Goal: Find specific page/section: Find specific page/section

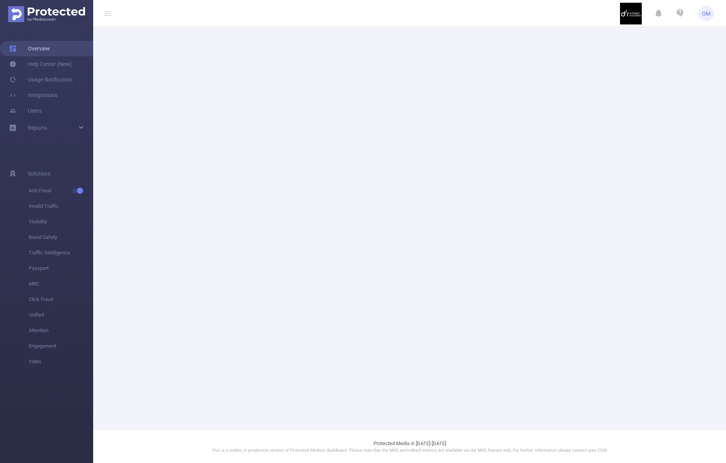
click at [43, 46] on link "Overview" at bounding box center [29, 49] width 41 height 16
click at [703, 15] on span "OM" at bounding box center [706, 14] width 9 height 16
click at [632, 23] on img at bounding box center [631, 14] width 22 height 22
click at [102, 16] on header "OM" at bounding box center [363, 13] width 726 height 27
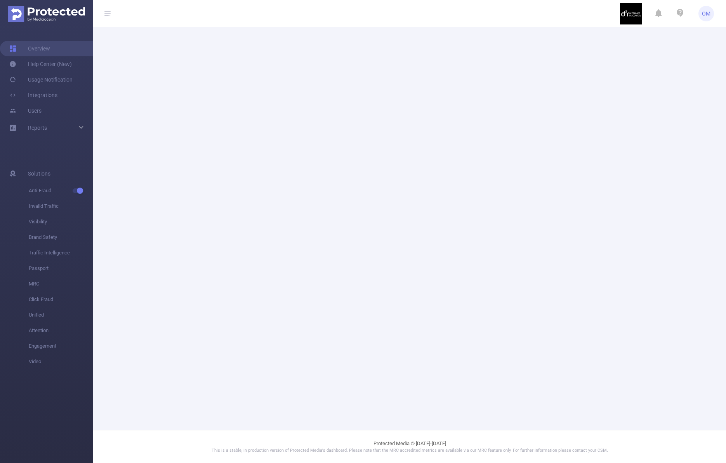
click at [107, 12] on icon at bounding box center [107, 13] width 6 height 6
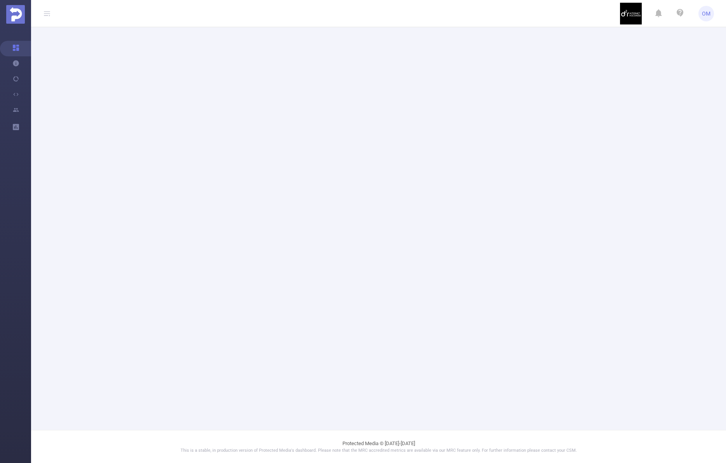
click at [48, 12] on icon at bounding box center [47, 13] width 6 height 6
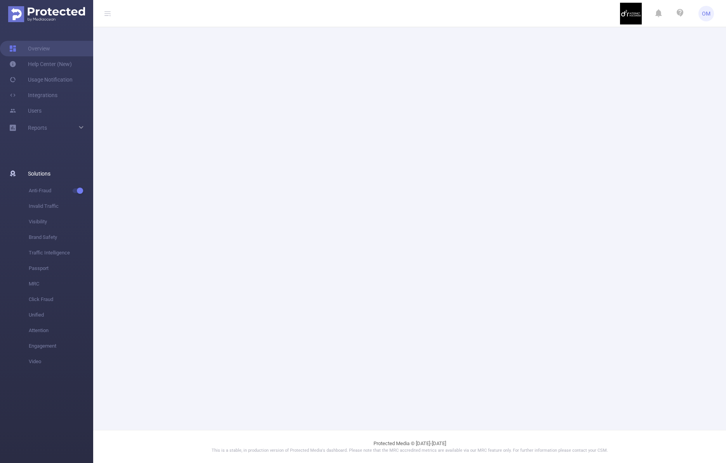
click at [58, 172] on div "Solutions" at bounding box center [46, 174] width 93 height 16
click at [42, 127] on span "Reports" at bounding box center [37, 128] width 19 height 6
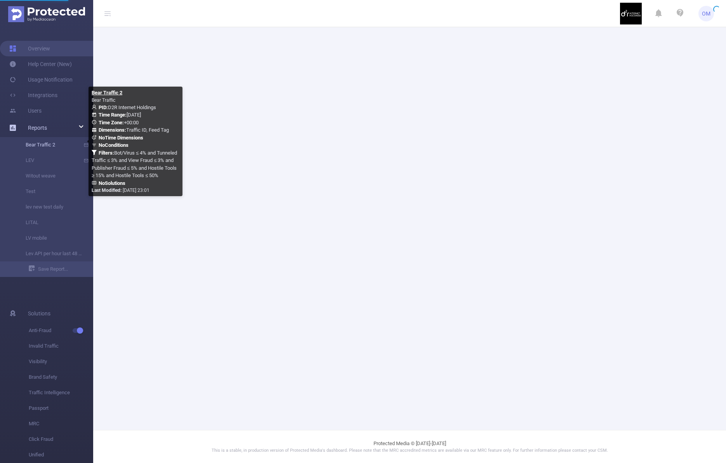
click at [52, 147] on link "Bear Traffic 2" at bounding box center [50, 145] width 68 height 16
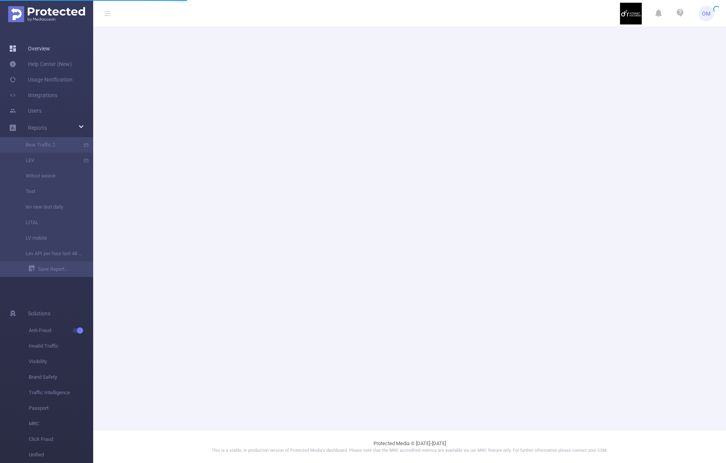
click at [50, 47] on link "Overview" at bounding box center [29, 49] width 41 height 16
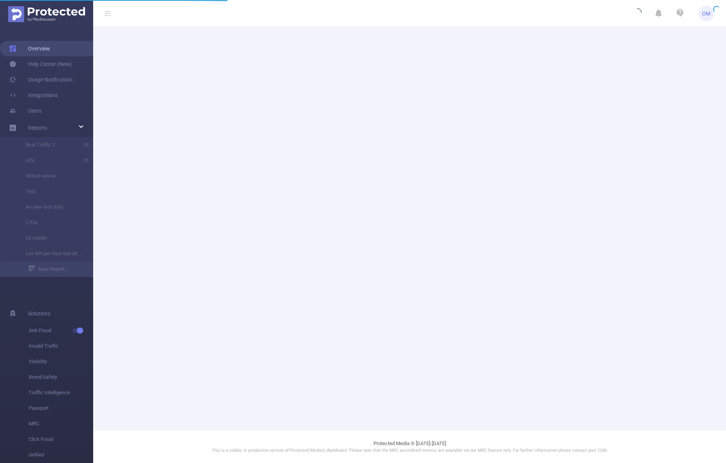
click at [44, 48] on link "Overview" at bounding box center [29, 49] width 41 height 16
click at [111, 12] on icon at bounding box center [107, 13] width 9 height 27
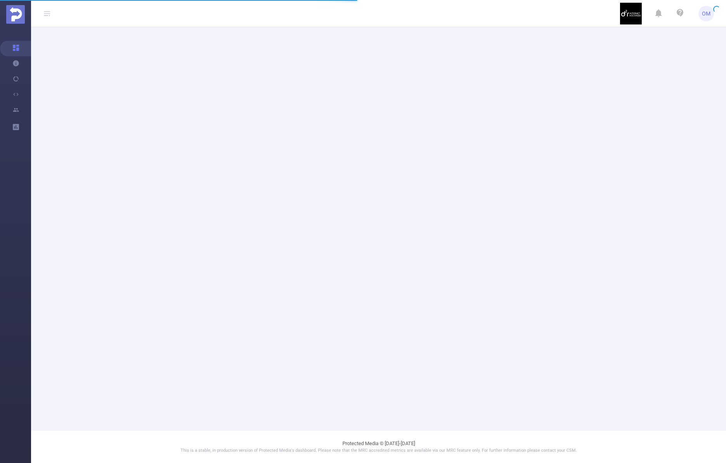
click at [50, 10] on icon at bounding box center [46, 13] width 9 height 27
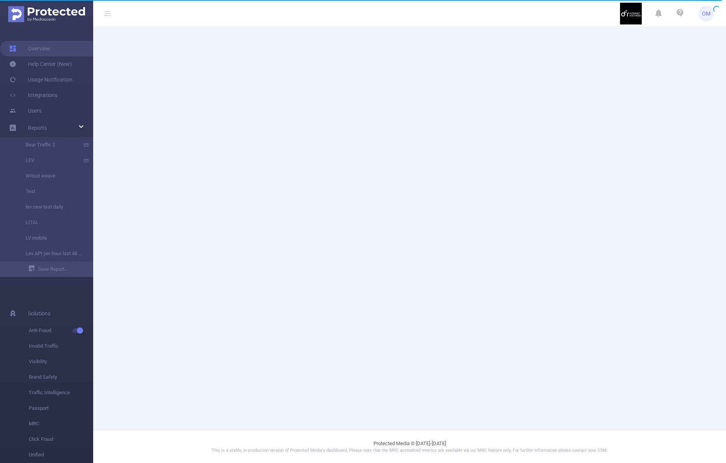
click at [355, 31] on main at bounding box center [409, 215] width 633 height 430
click at [632, 14] on img at bounding box center [631, 14] width 22 height 22
click at [703, 16] on span "OM" at bounding box center [706, 14] width 9 height 16
click at [637, 57] on link "Logout" at bounding box center [671, 62] width 85 height 11
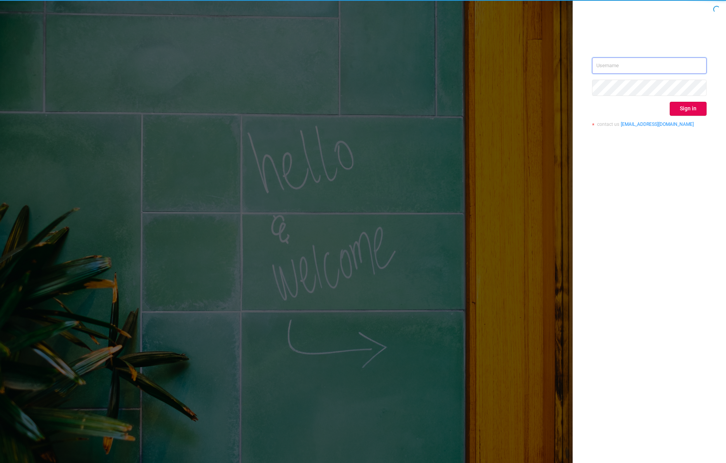
type input "o@[DOMAIN_NAME]"
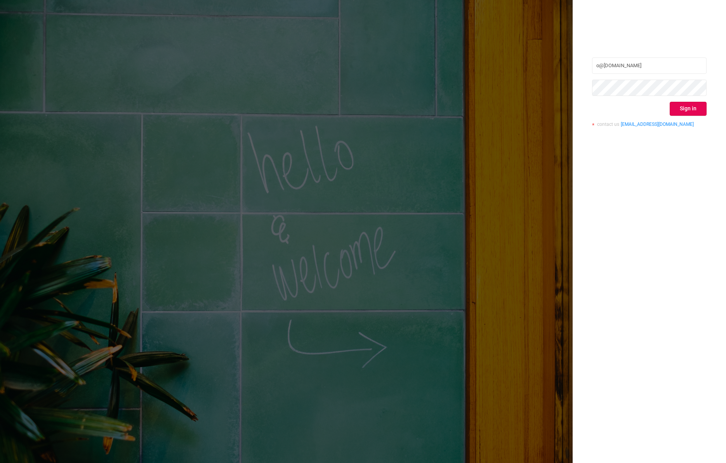
click at [695, 116] on div "o@[DOMAIN_NAME] Sign in contact us [EMAIL_ADDRESS][DOMAIN_NAME]" at bounding box center [649, 94] width 115 height 75
click at [690, 111] on button "Sign in" at bounding box center [688, 109] width 37 height 14
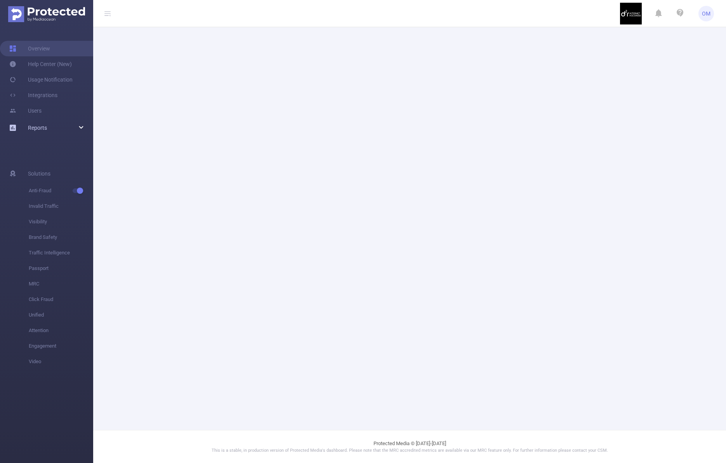
click at [42, 132] on link "Reports" at bounding box center [37, 128] width 19 height 16
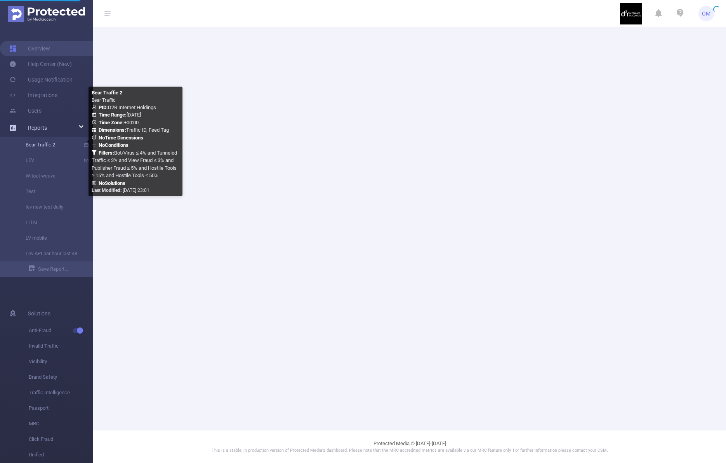
click at [45, 144] on link "Bear Traffic 2" at bounding box center [50, 145] width 68 height 16
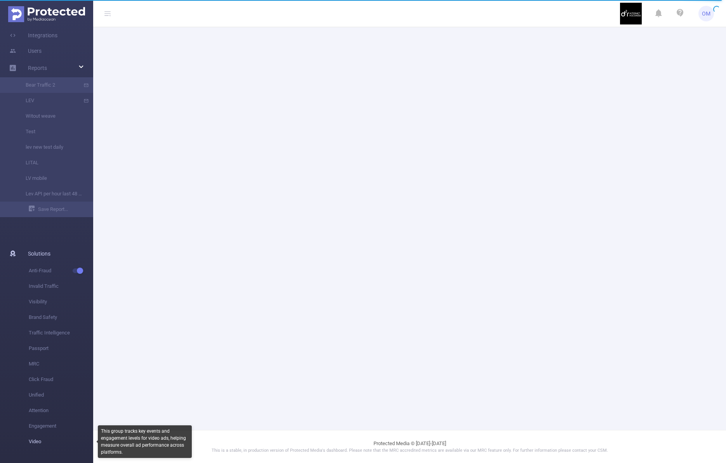
click at [40, 445] on span "Video" at bounding box center [61, 442] width 64 height 16
click at [35, 439] on span "Video" at bounding box center [61, 442] width 64 height 16
click at [35, 442] on span "Video" at bounding box center [61, 442] width 64 height 16
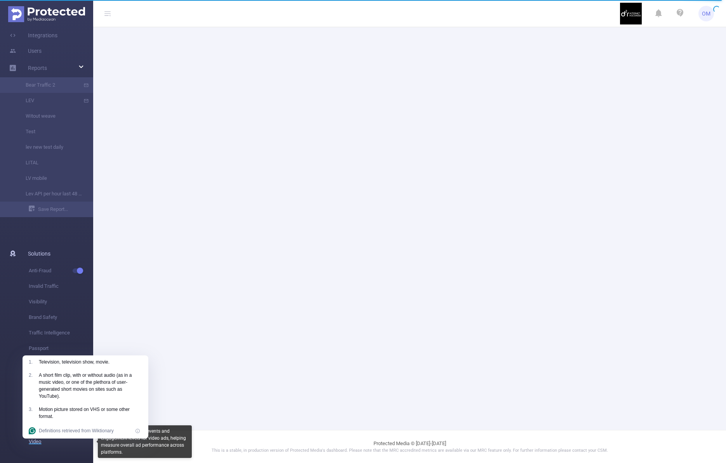
click at [42, 444] on span "Video" at bounding box center [61, 442] width 64 height 16
